Goal: Task Accomplishment & Management: Complete application form

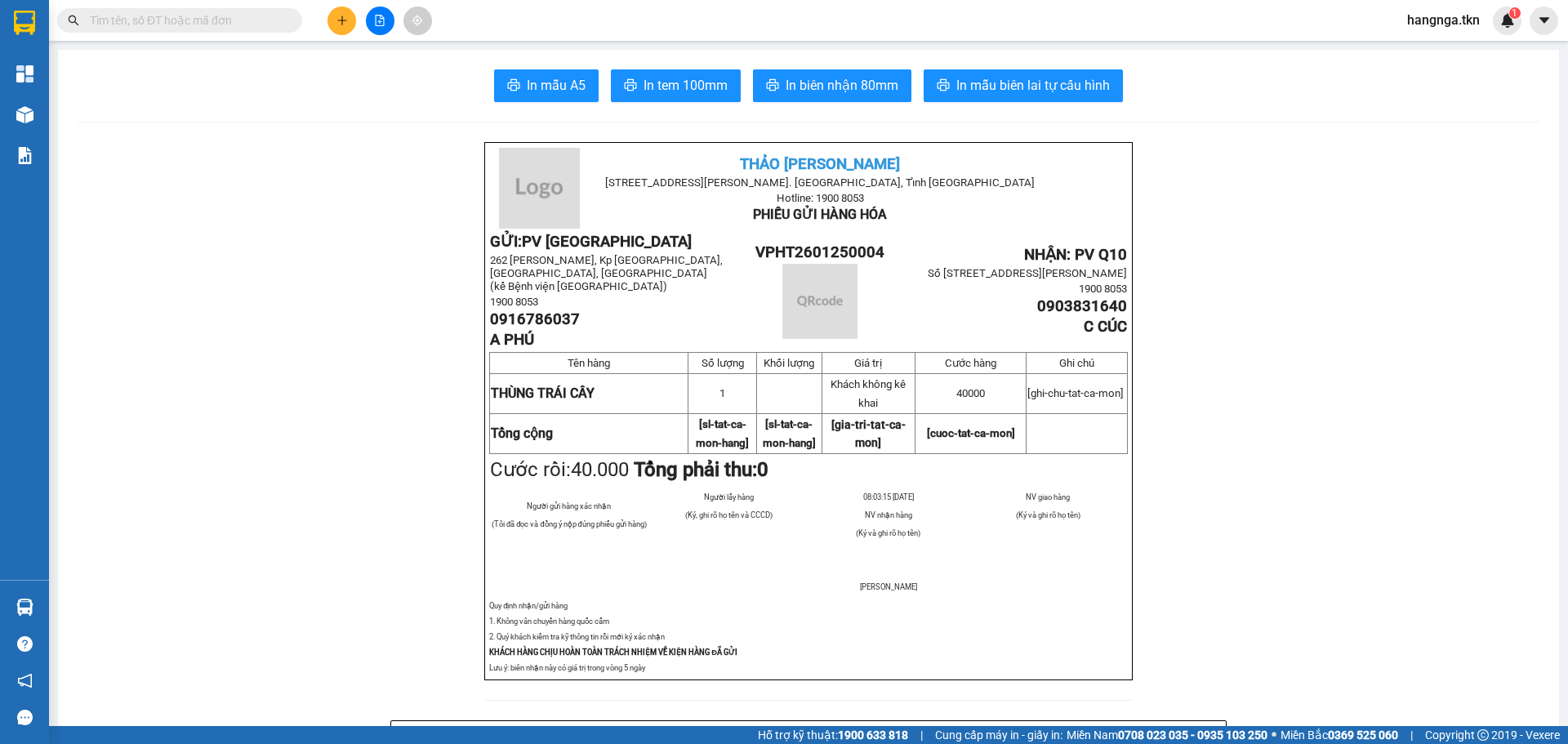
click at [340, 16] on icon "plus" at bounding box center [341, 20] width 11 height 11
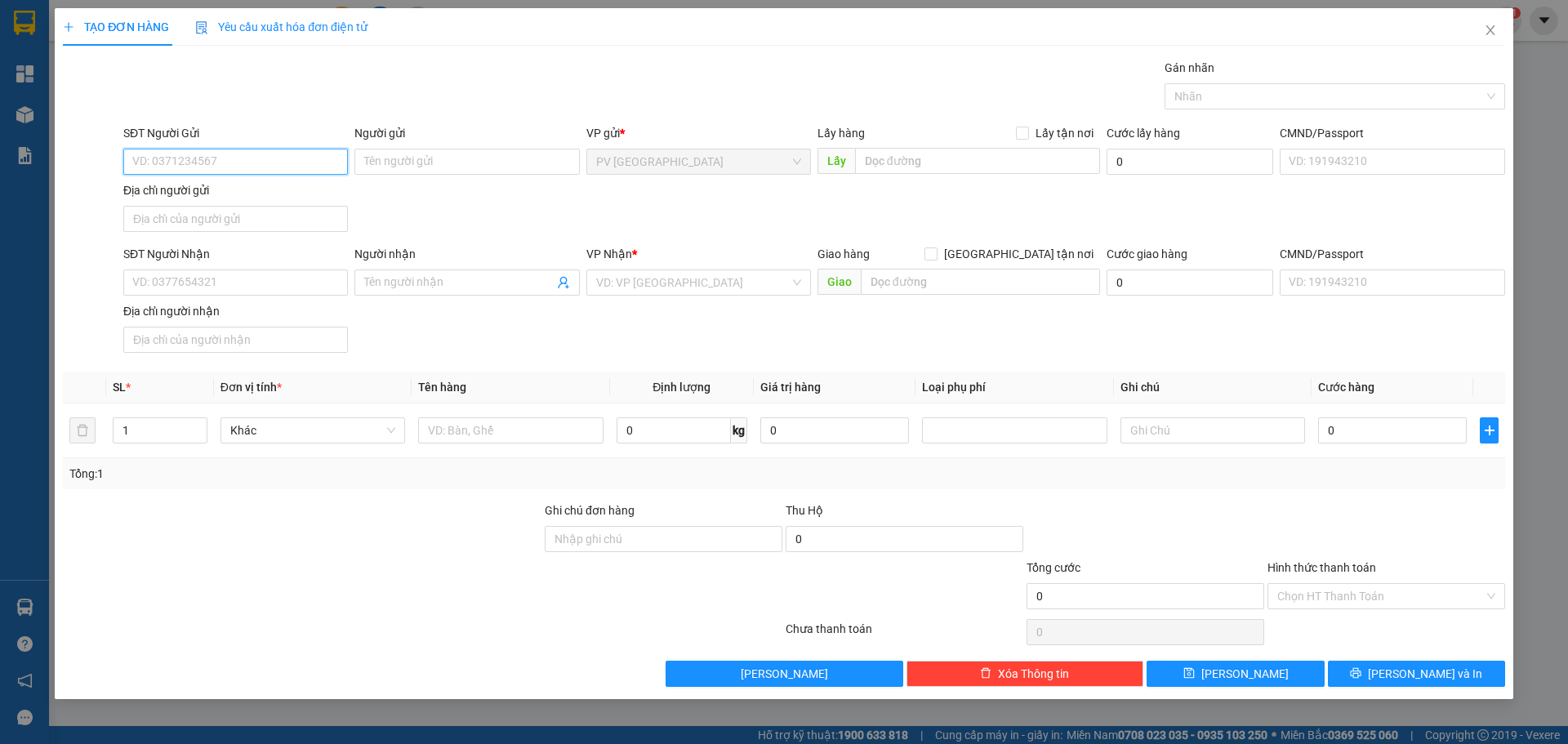
click at [260, 161] on input "SĐT Người Gửi" at bounding box center [235, 162] width 224 height 26
type input "0778818274"
click at [263, 197] on div "0778818274 - [PERSON_NAME]" at bounding box center [236, 194] width 205 height 18
type input "C DUNG"
type input "0907956814"
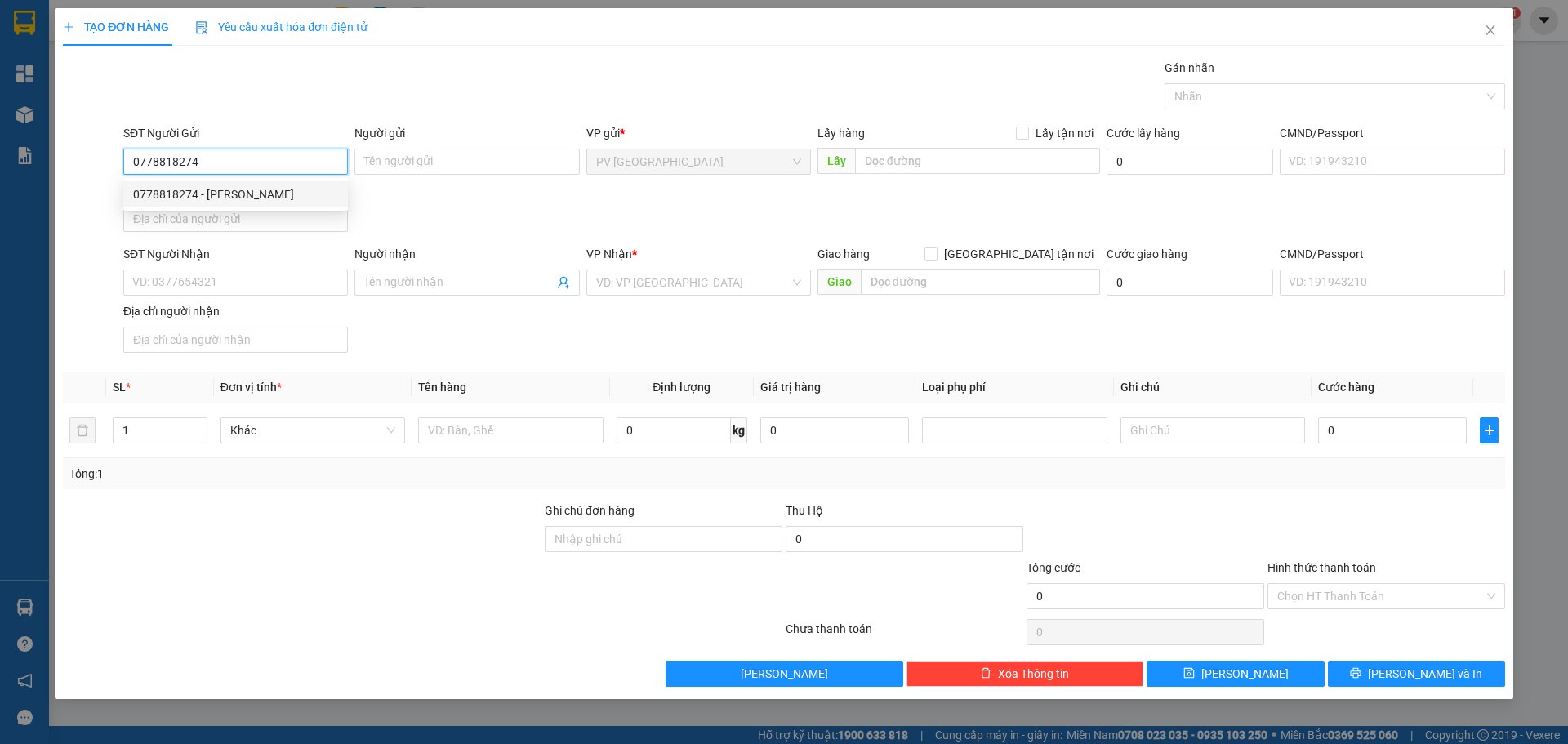
type input "PHONG"
type input "30.000"
type input "0778818274"
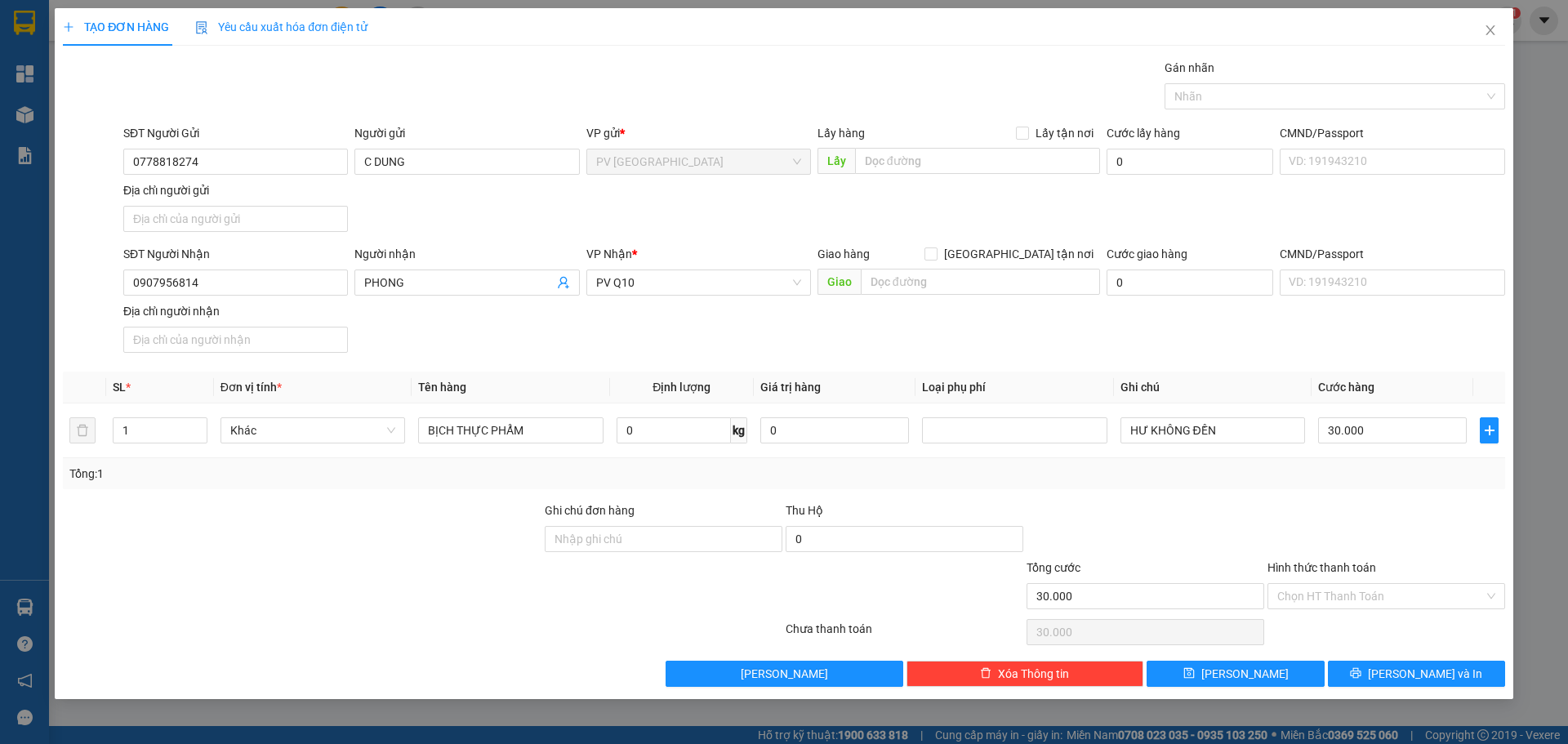
click at [582, 385] on th "Tên hàng" at bounding box center [510, 387] width 198 height 32
click at [449, 540] on div at bounding box center [302, 530] width 482 height 57
click at [1219, 506] on div at bounding box center [1145, 530] width 241 height 57
drag, startPoint x: 1343, startPoint y: 587, endPoint x: 1346, endPoint y: 618, distance: 31.1
click at [1343, 589] on input "Hình thức thanh toán" at bounding box center [1380, 596] width 206 height 24
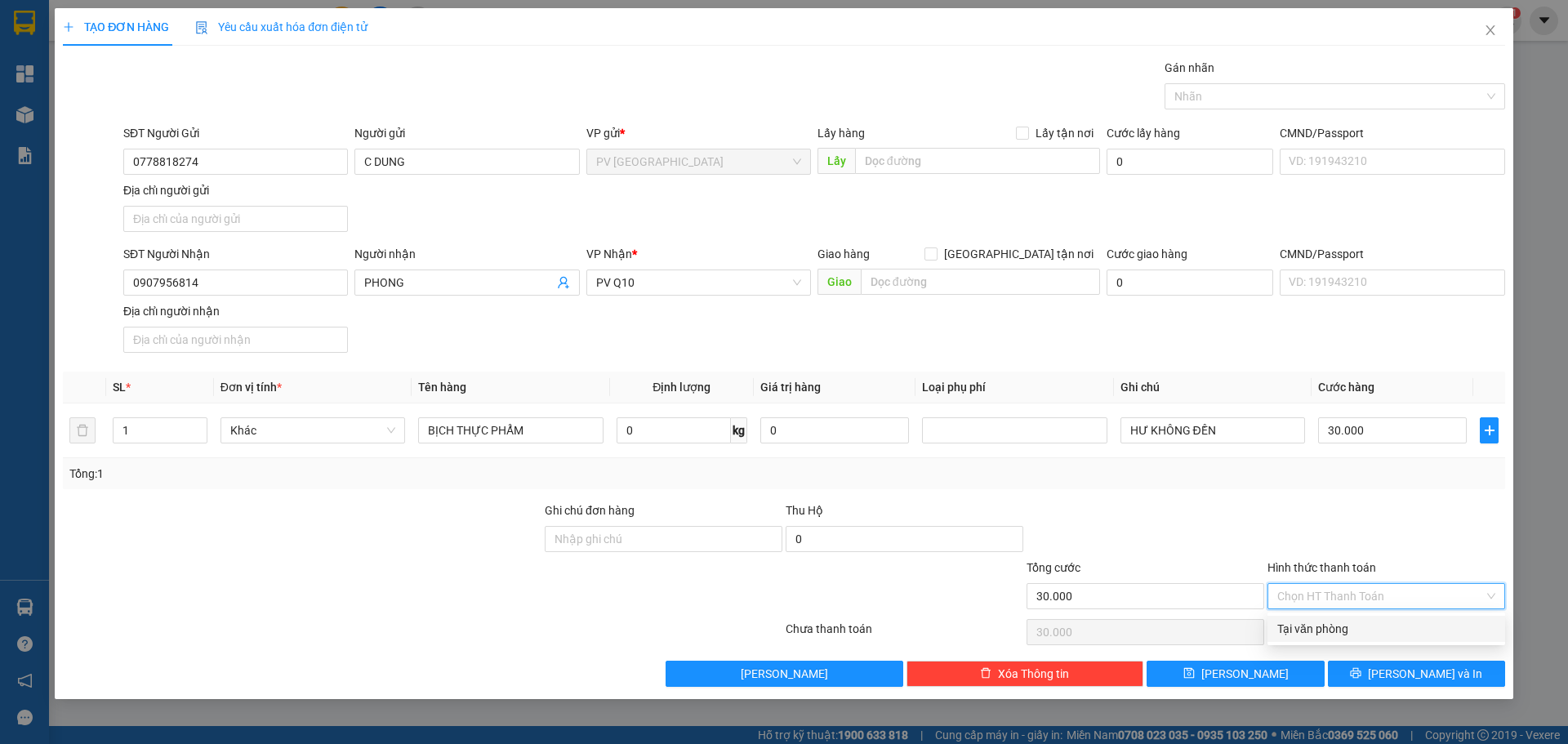
click at [1346, 625] on div "Tại văn phòng" at bounding box center [1386, 628] width 218 height 18
type input "0"
click at [1354, 544] on div at bounding box center [1386, 530] width 241 height 57
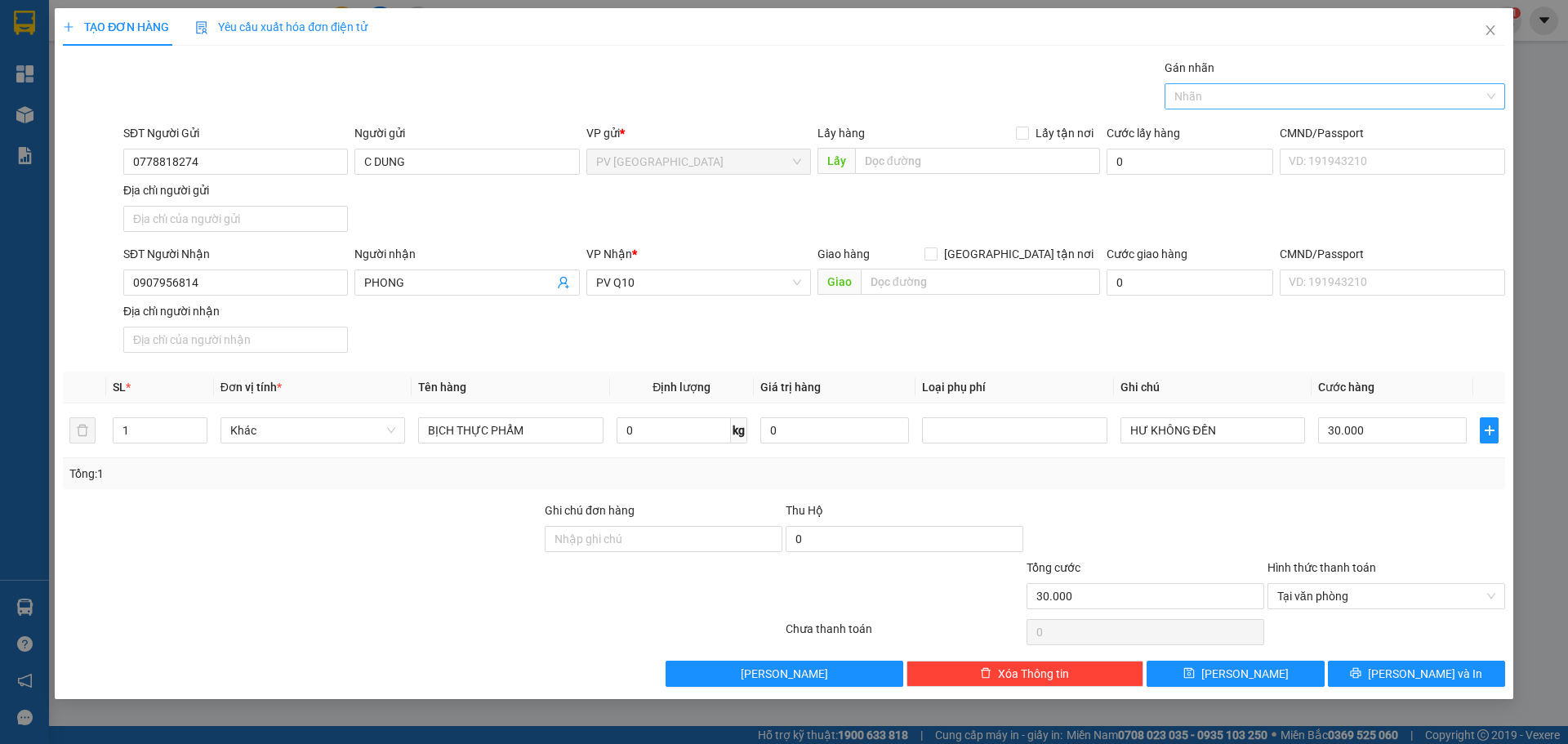
click at [1264, 96] on div at bounding box center [1326, 96] width 316 height 20
click at [1232, 133] on div "THỰC PHẨM" at bounding box center [1334, 129] width 321 height 18
click at [1038, 99] on div "Gói vận chuyển * Tiêu chuẩn Gán nhãn THỰC PHẨM" at bounding box center [814, 87] width 1388 height 57
click at [1361, 676] on icon "printer" at bounding box center [1355, 672] width 11 height 11
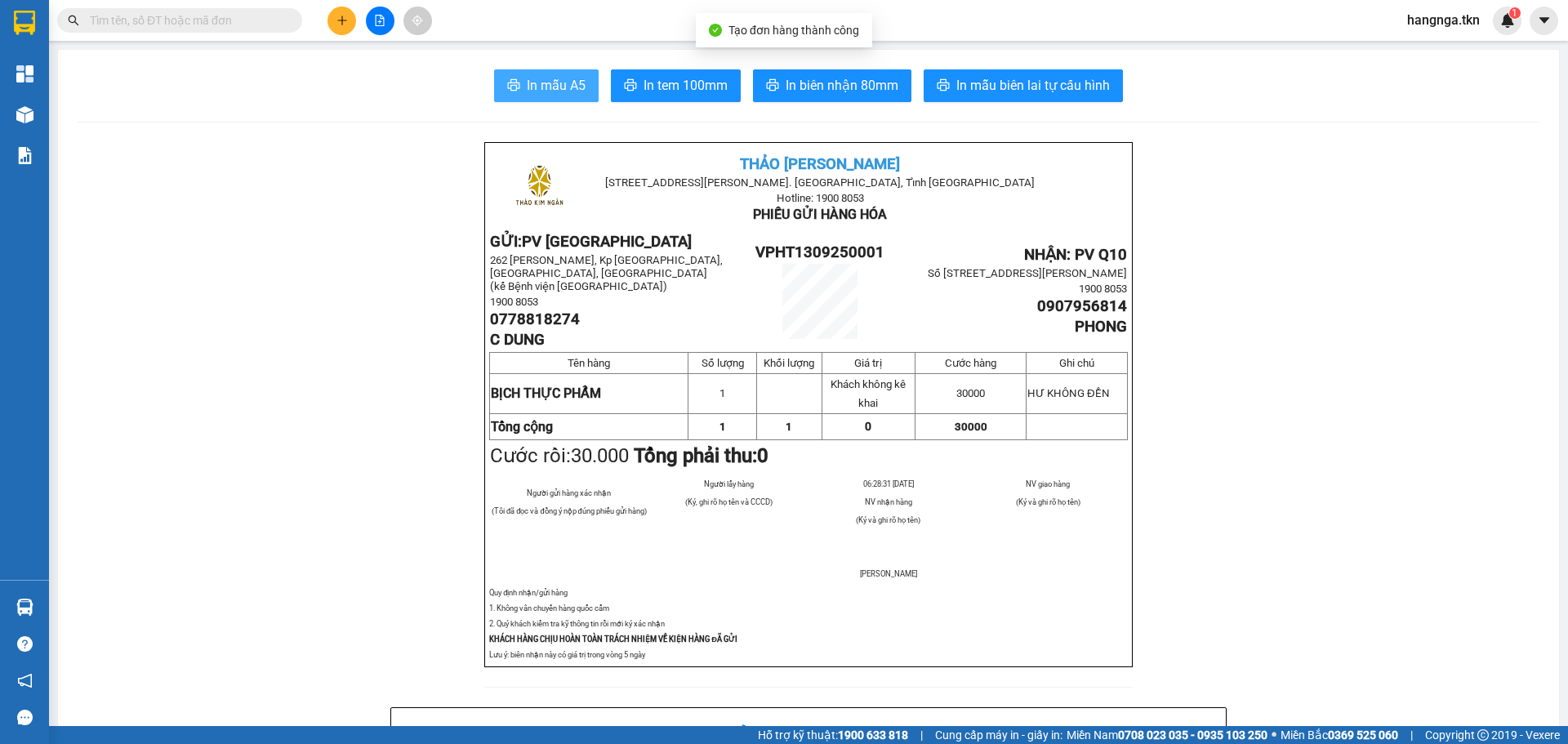
click at [555, 82] on span "In mẫu A5" at bounding box center [556, 86] width 59 height 21
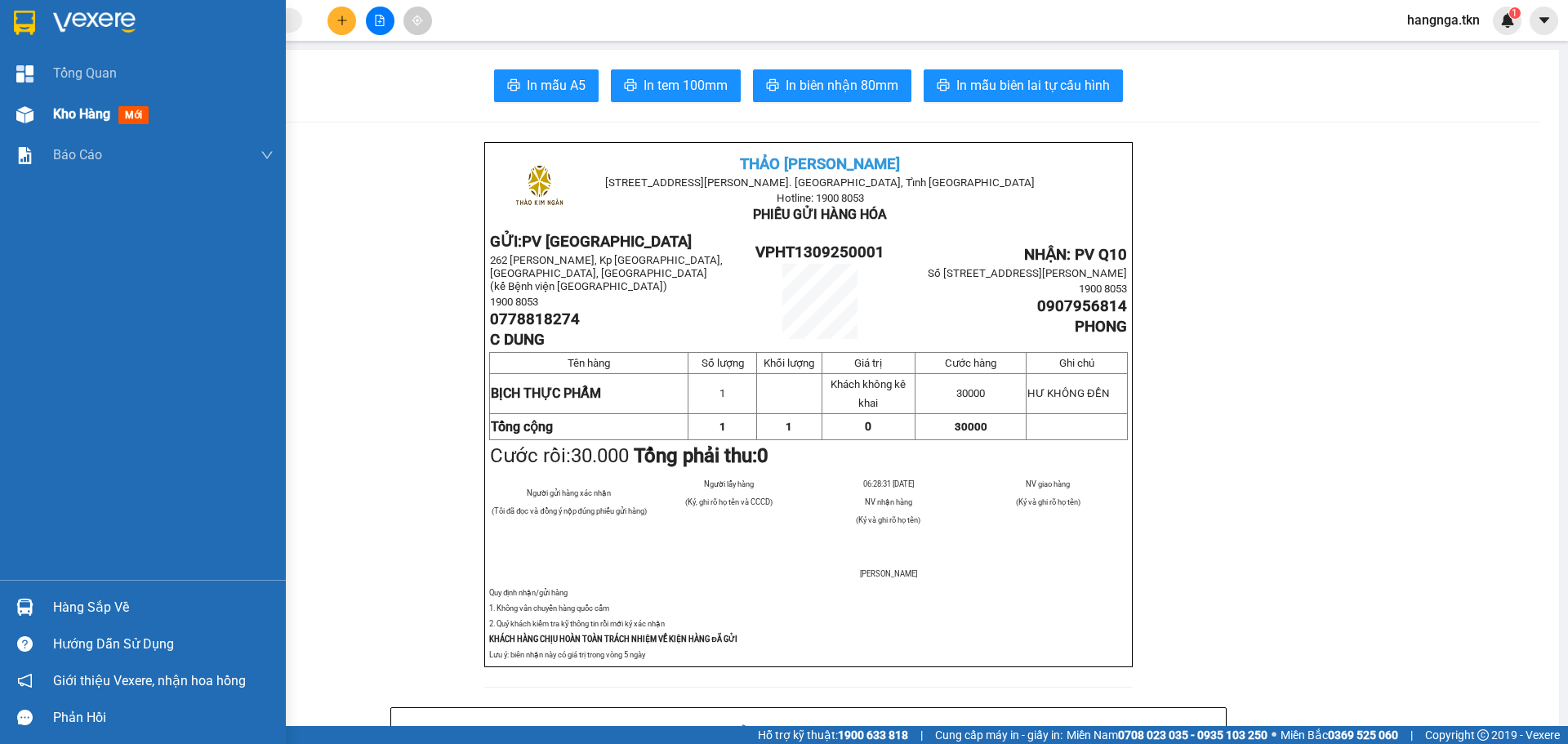
click at [89, 99] on div "Kho hàng mới" at bounding box center [163, 113] width 220 height 41
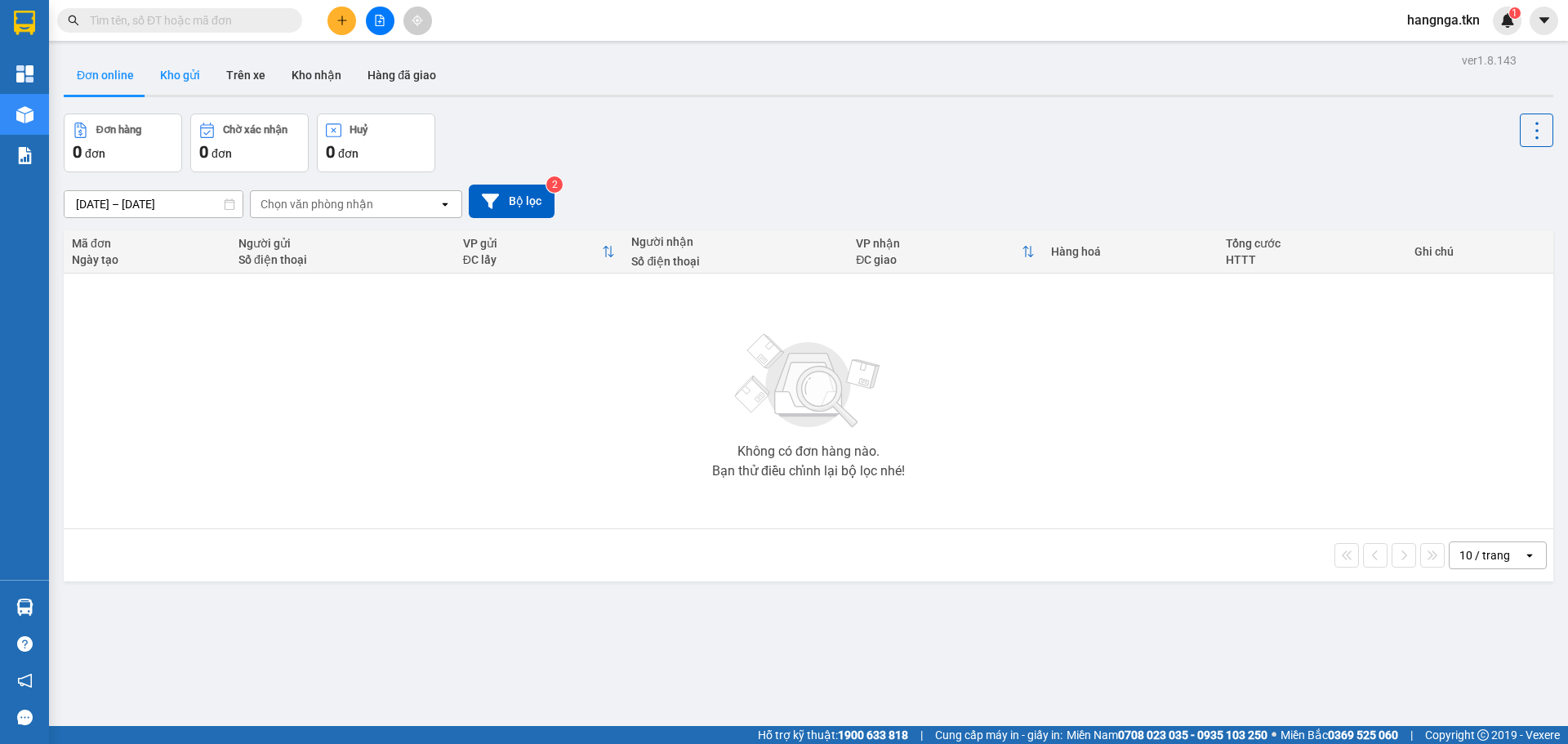
click at [184, 91] on button "Kho gửi" at bounding box center [180, 74] width 66 height 39
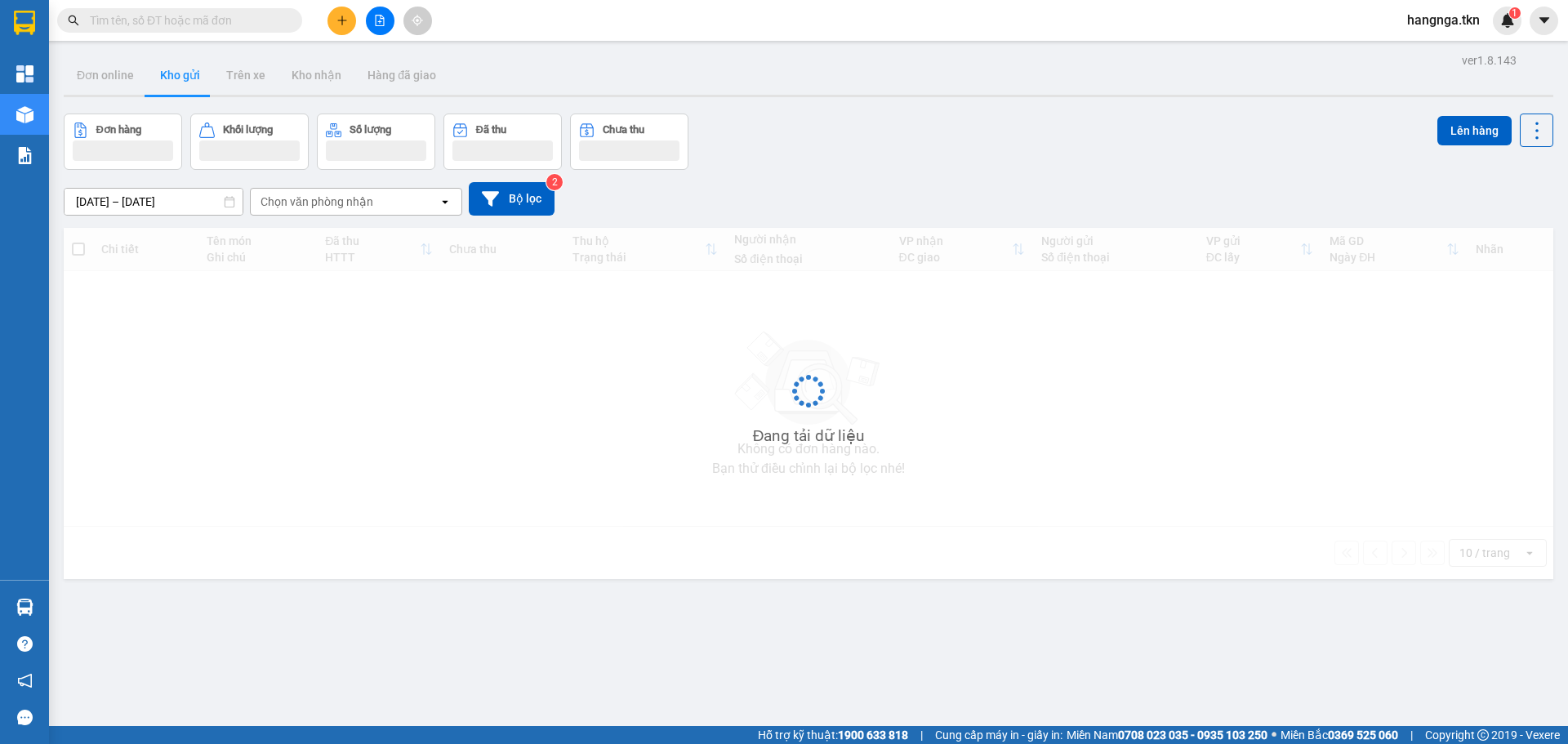
type input "12/09/2025 – 13/09/2025"
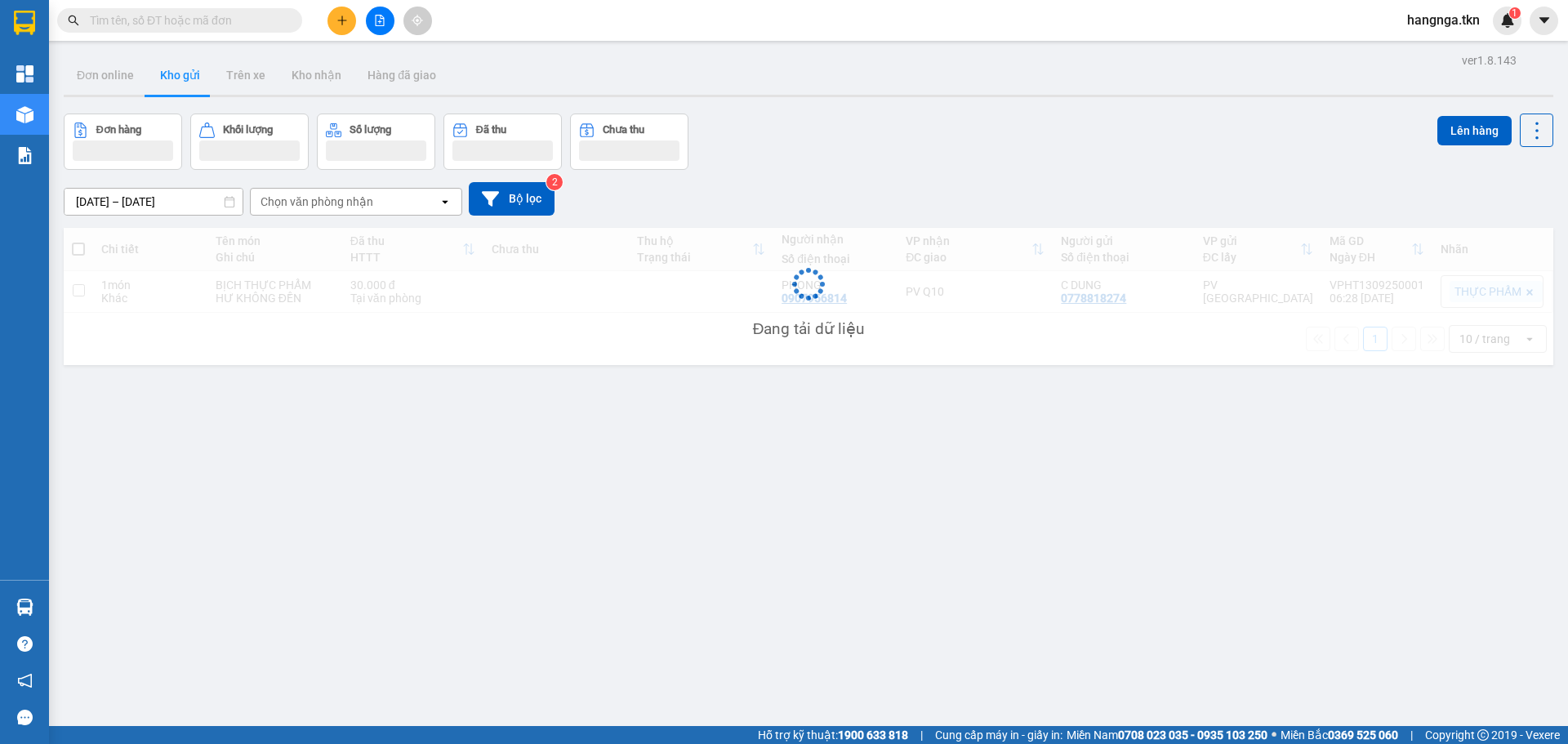
click at [498, 540] on div "ver 1.8.143 Đơn online Kho gửi Trên xe Kho nhận Hàng đã giao Đơn hàng Khối lượn…" at bounding box center [808, 421] width 1502 height 744
